Goal: Task Accomplishment & Management: Use online tool/utility

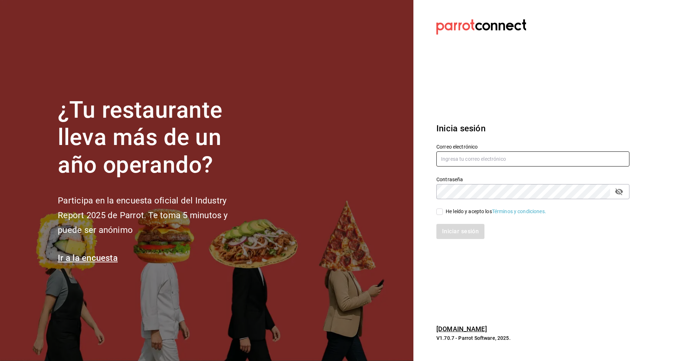
type input "[EMAIL_ADDRESS][PERSON_NAME][DOMAIN_NAME]"
click at [441, 212] on input "He leído y acepto los Términos y condiciones." at bounding box center [439, 211] width 6 height 6
checkbox input "true"
click at [449, 228] on button "Iniciar sesión" at bounding box center [460, 231] width 49 height 15
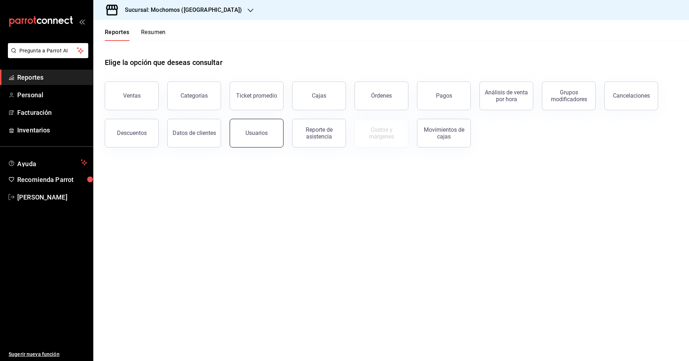
click at [271, 130] on button "Usuarios" at bounding box center [257, 133] width 54 height 29
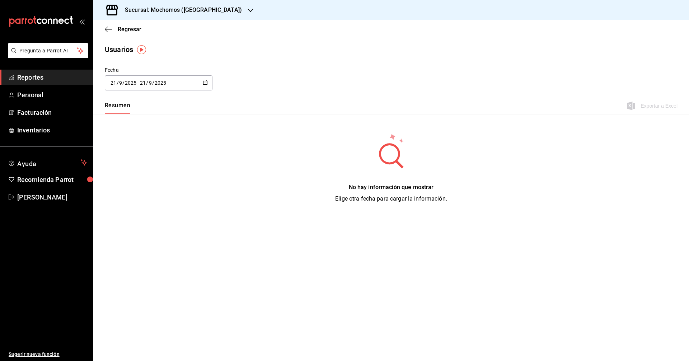
click at [205, 81] on icon "button" at bounding box center [205, 82] width 5 height 5
click at [160, 184] on li "Rango de fechas" at bounding box center [139, 186] width 68 height 16
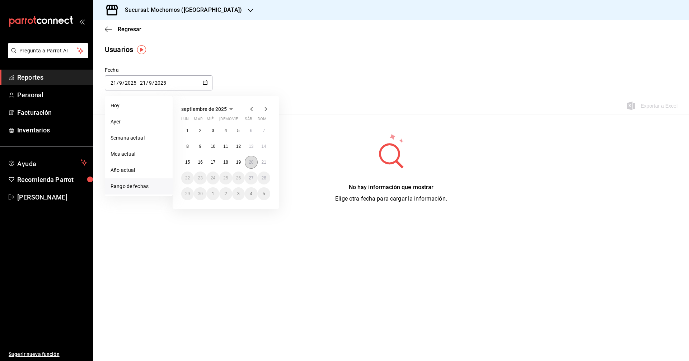
click at [246, 162] on button "20" at bounding box center [251, 162] width 13 height 13
click at [265, 159] on button "21" at bounding box center [264, 162] width 13 height 13
type input "2025-09-20"
type input "20"
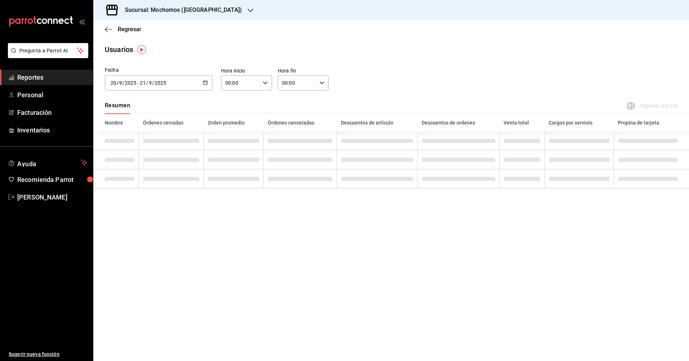
click at [264, 83] on \(Stroke\) "button" at bounding box center [265, 82] width 4 height 3
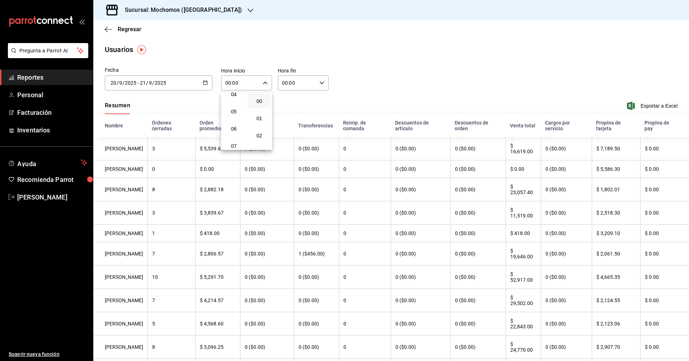
scroll to position [76, 0]
click at [235, 113] on span "05" at bounding box center [234, 112] width 14 height 6
type input "05:00"
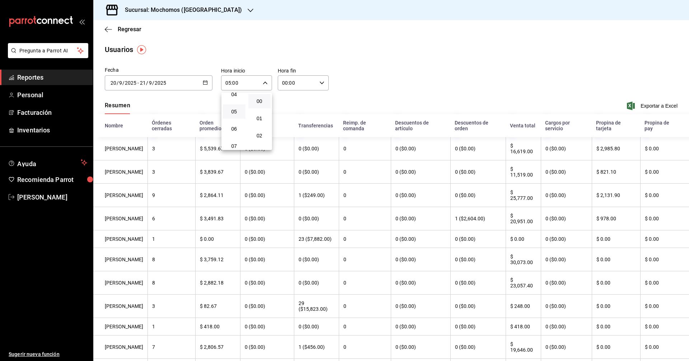
click at [637, 105] on div at bounding box center [344, 180] width 689 height 361
click at [637, 105] on span "Exportar a Excel" at bounding box center [652, 106] width 49 height 9
